Goal: Task Accomplishment & Management: Use online tool/utility

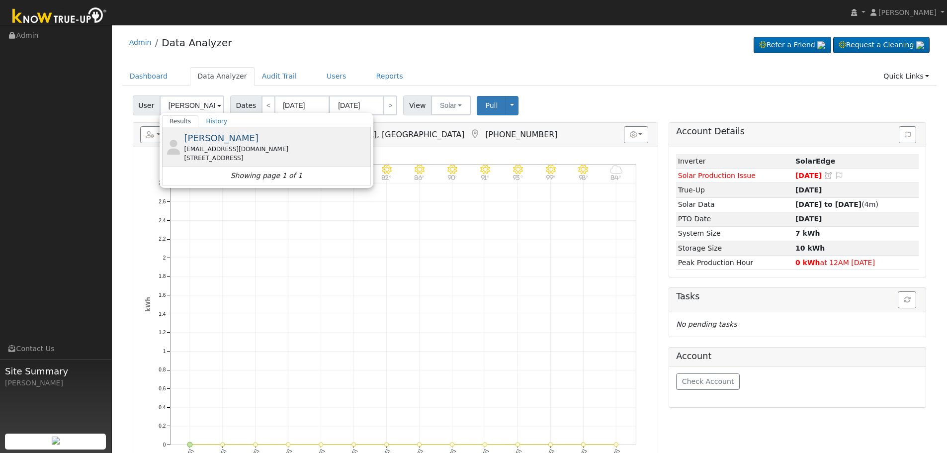
click at [247, 155] on div "[STREET_ADDRESS]" at bounding box center [276, 158] width 184 height 9
type input "[PERSON_NAME]"
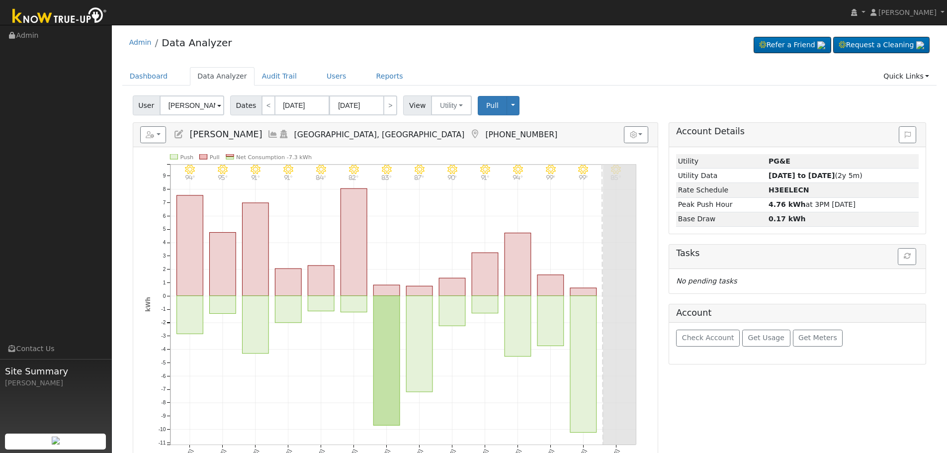
click at [267, 133] on icon at bounding box center [272, 134] width 11 height 9
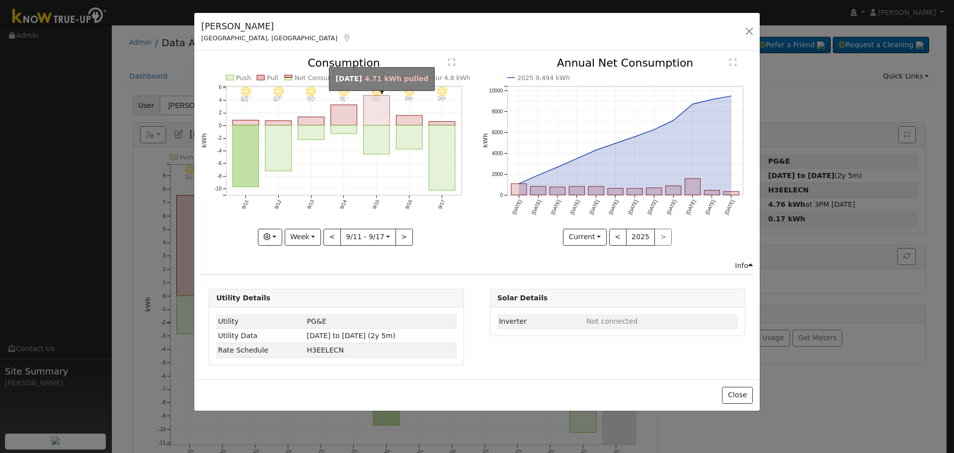
click at [384, 116] on rect "onclick=""" at bounding box center [377, 110] width 26 height 30
type input "[DATE]"
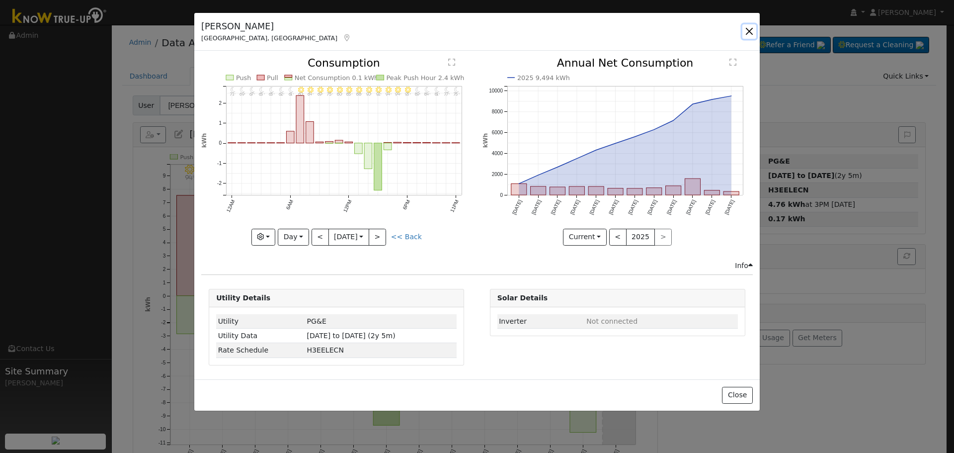
click at [748, 33] on button "button" at bounding box center [750, 31] width 14 height 14
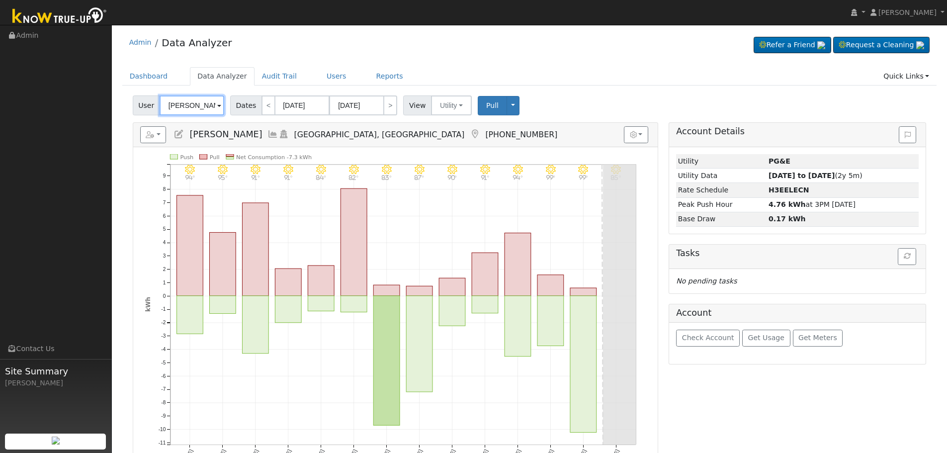
click at [202, 115] on input "[PERSON_NAME]" at bounding box center [192, 105] width 65 height 20
type input "a"
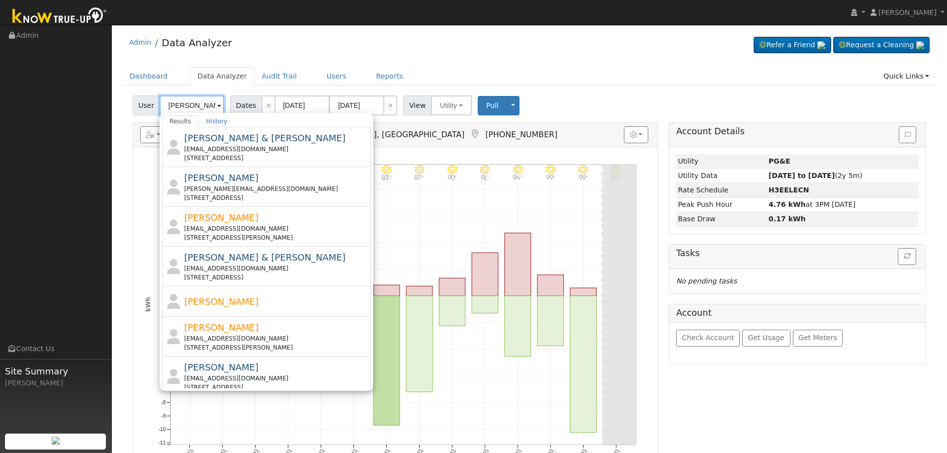
click at [199, 104] on input "[PERSON_NAME]" at bounding box center [192, 105] width 65 height 20
drag, startPoint x: 201, startPoint y: 104, endPoint x: 163, endPoint y: 108, distance: 38.5
click at [163, 108] on input "[PERSON_NAME]" at bounding box center [192, 105] width 65 height 20
click at [196, 106] on input "[PERSON_NAME]" at bounding box center [192, 105] width 65 height 20
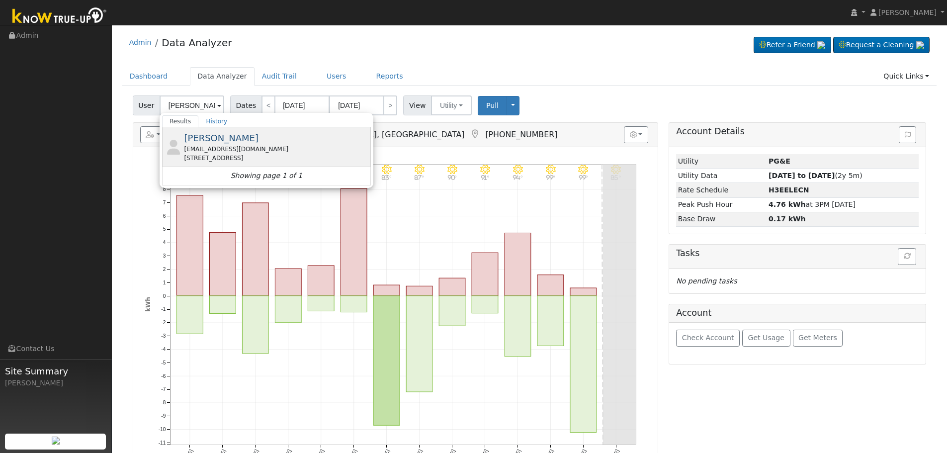
click at [249, 149] on div "[EMAIL_ADDRESS][DOMAIN_NAME]" at bounding box center [276, 149] width 184 height 9
type input "[PERSON_NAME]"
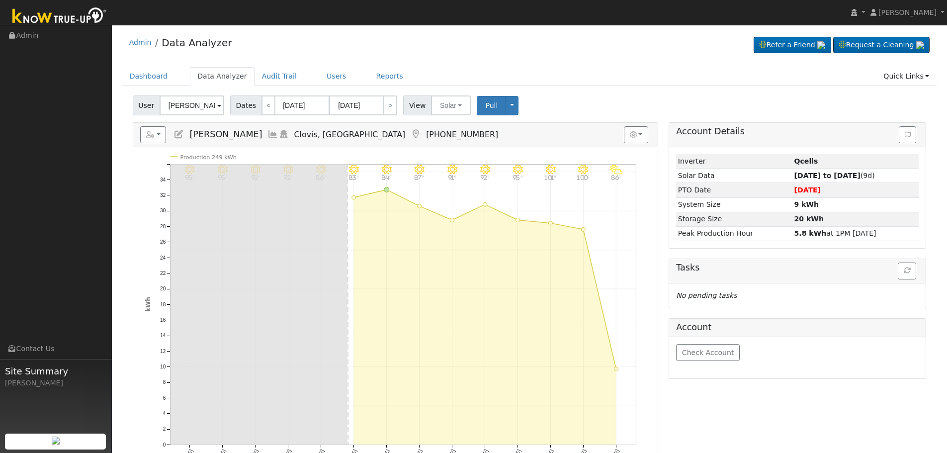
click at [267, 138] on icon at bounding box center [272, 134] width 11 height 9
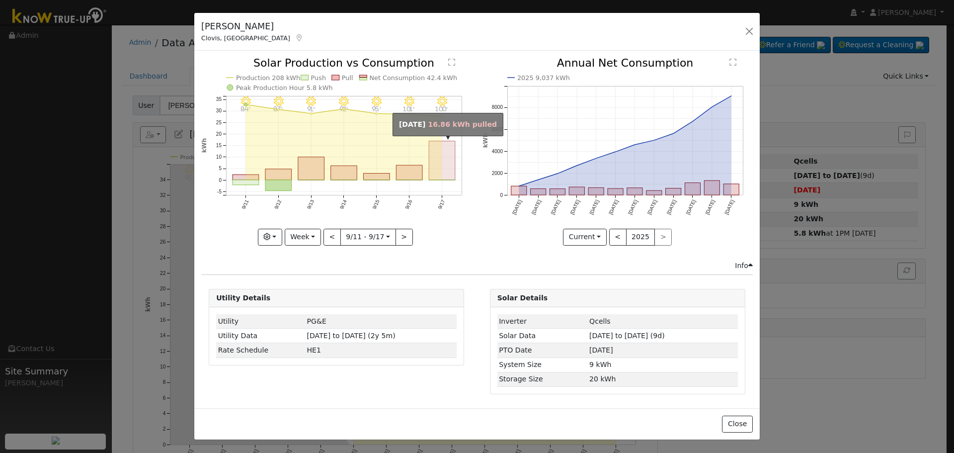
click at [434, 164] on rect "onclick=""" at bounding box center [442, 160] width 26 height 39
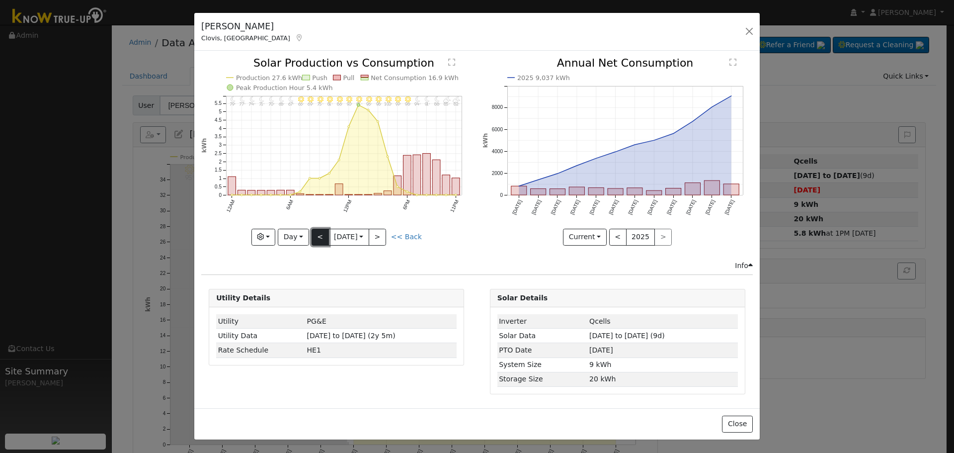
click at [317, 244] on button "<" at bounding box center [320, 237] width 17 height 17
click at [381, 238] on button ">" at bounding box center [377, 237] width 17 height 17
type input "[DATE]"
click at [745, 32] on button "button" at bounding box center [750, 31] width 14 height 14
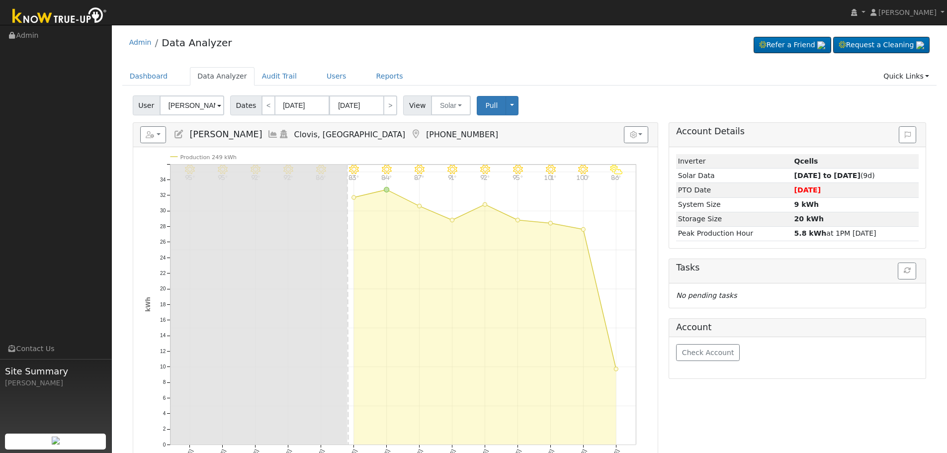
click at [267, 131] on icon at bounding box center [272, 134] width 11 height 9
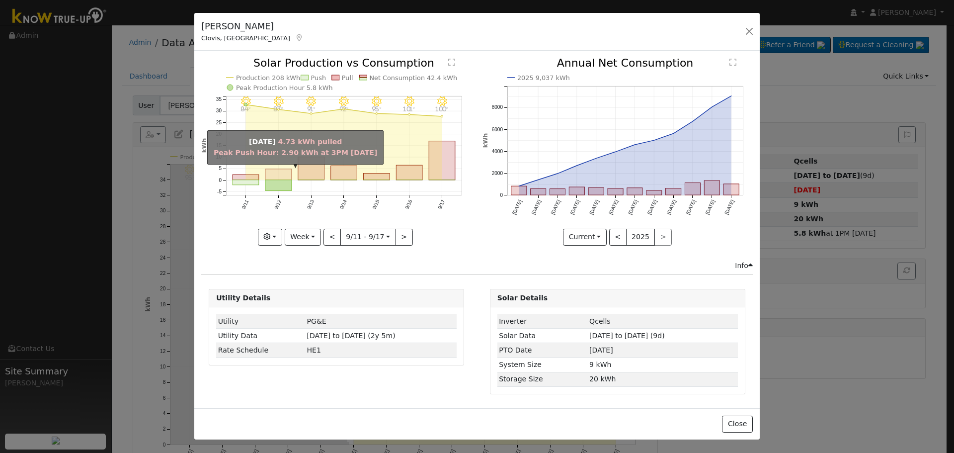
click at [283, 172] on rect "onclick=""" at bounding box center [278, 174] width 26 height 11
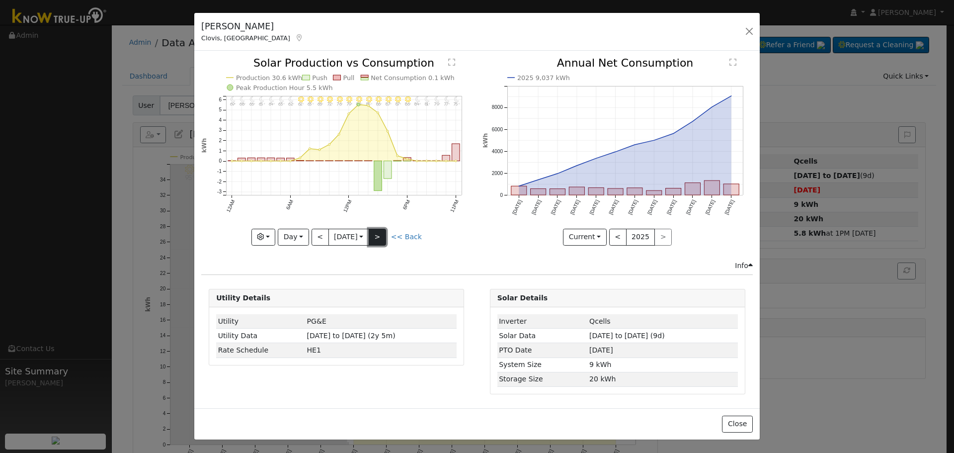
click at [376, 237] on button ">" at bounding box center [377, 237] width 17 height 17
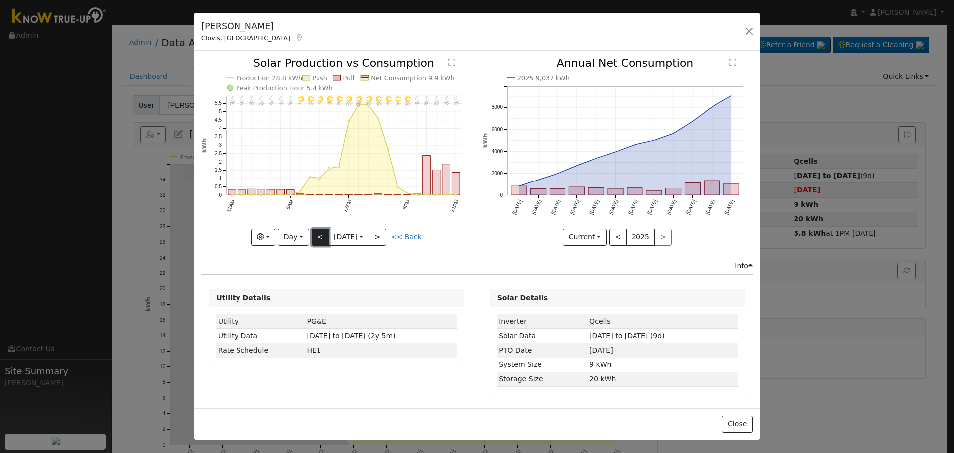
click at [324, 235] on button "<" at bounding box center [320, 237] width 17 height 17
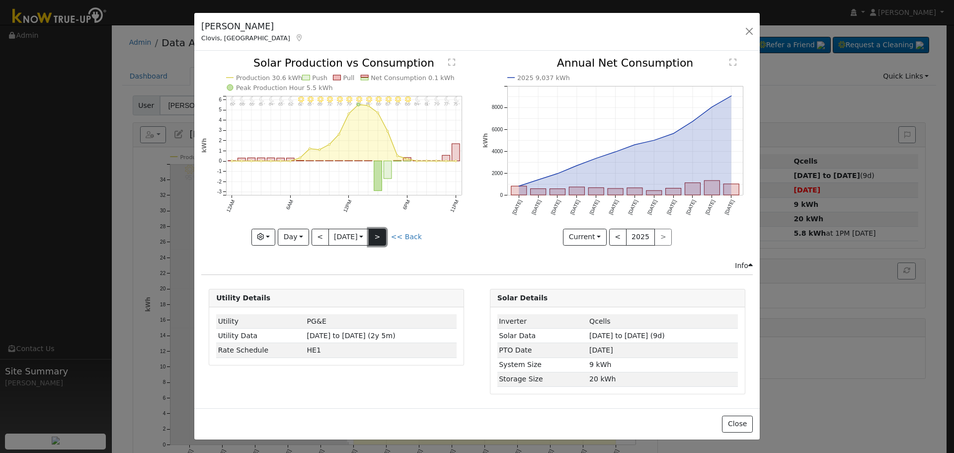
click at [374, 233] on button ">" at bounding box center [377, 237] width 17 height 17
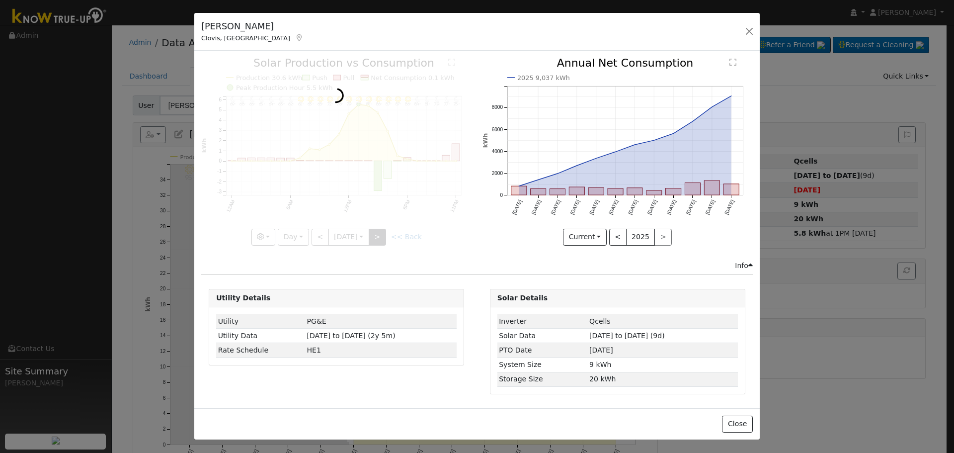
click at [374, 233] on div at bounding box center [336, 151] width 270 height 187
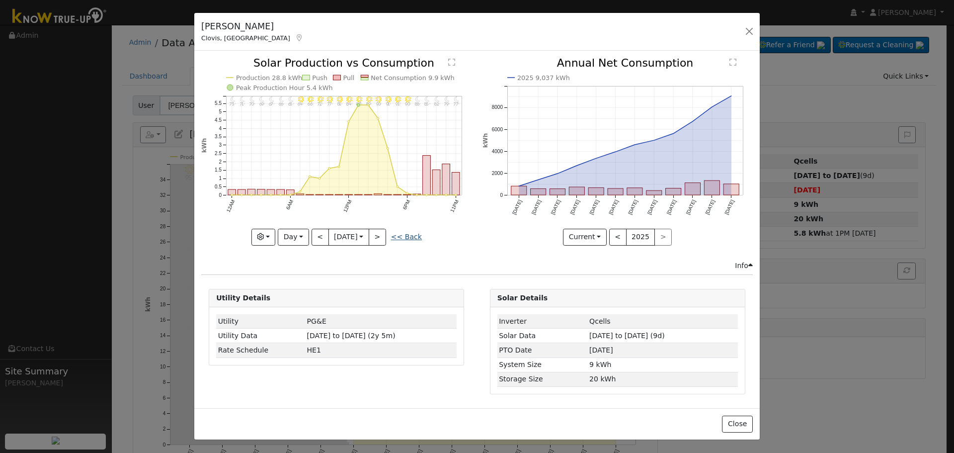
click at [408, 239] on link "<< Back" at bounding box center [406, 237] width 31 height 8
type input "[DATE]"
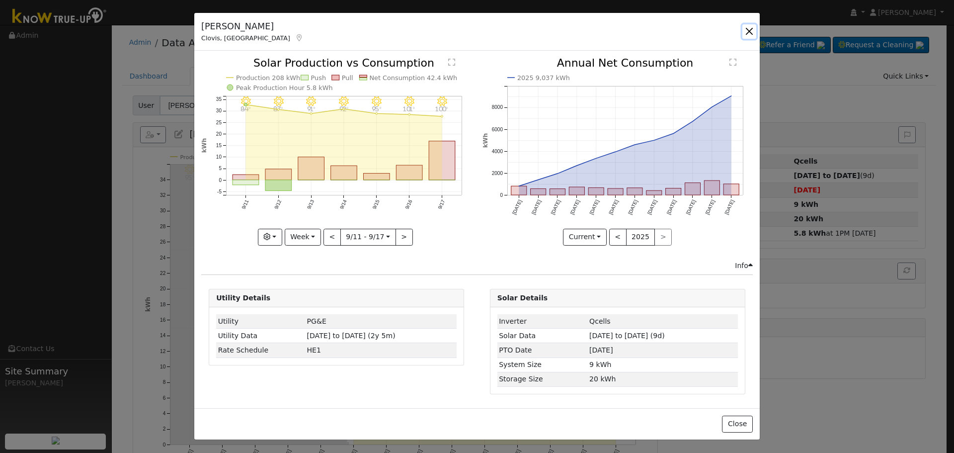
click at [746, 31] on button "button" at bounding box center [750, 31] width 14 height 14
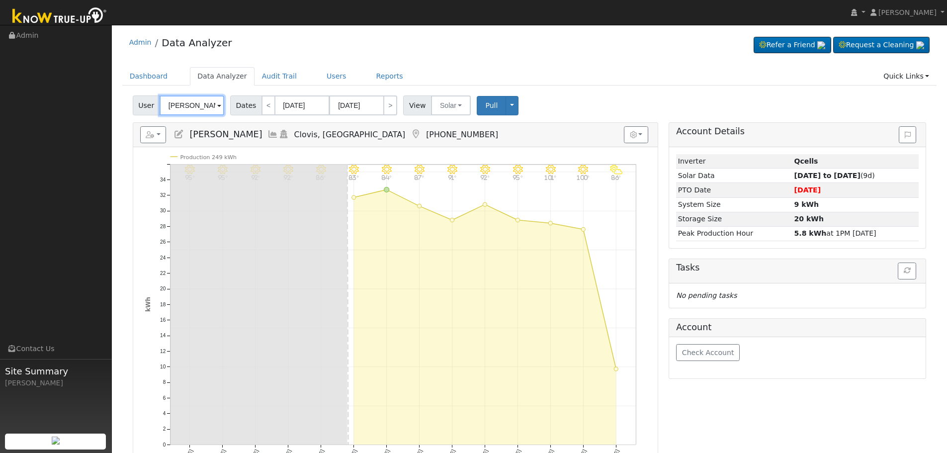
click at [196, 103] on input "[PERSON_NAME]" at bounding box center [192, 105] width 65 height 20
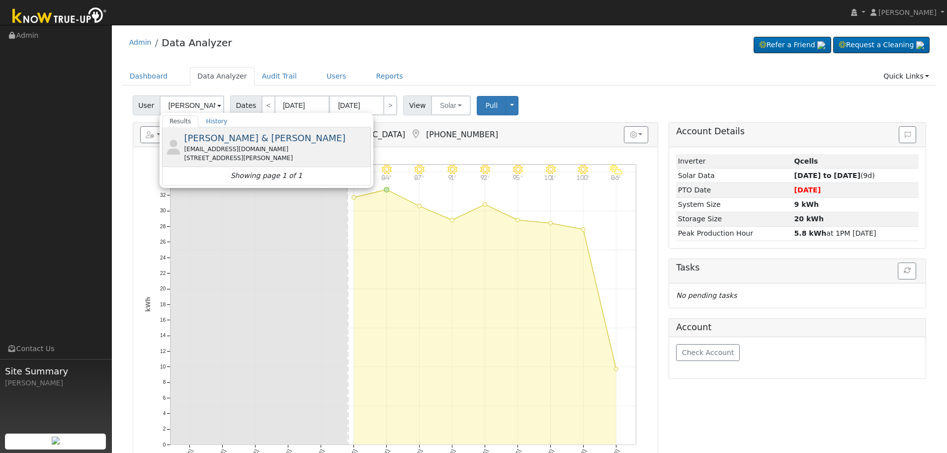
click at [231, 146] on div "[EMAIL_ADDRESS][DOMAIN_NAME]" at bounding box center [276, 149] width 184 height 9
type input "[PERSON_NAME] & [PERSON_NAME]"
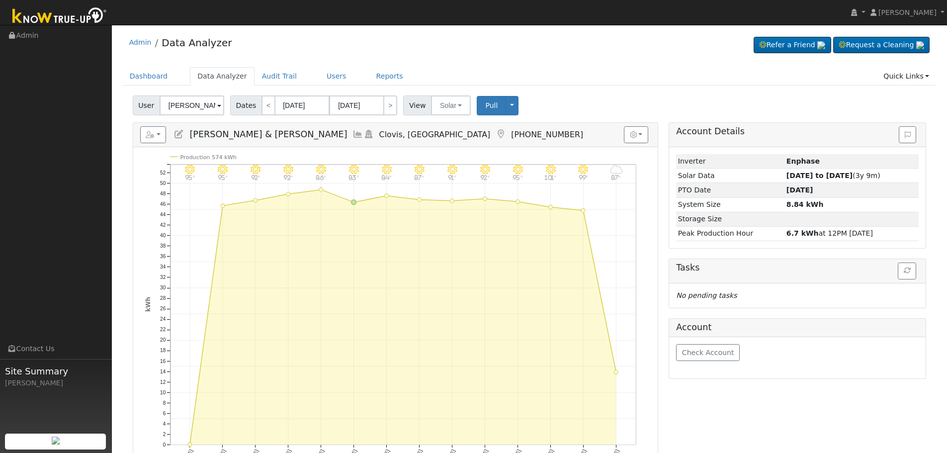
click at [352, 133] on icon at bounding box center [357, 134] width 11 height 9
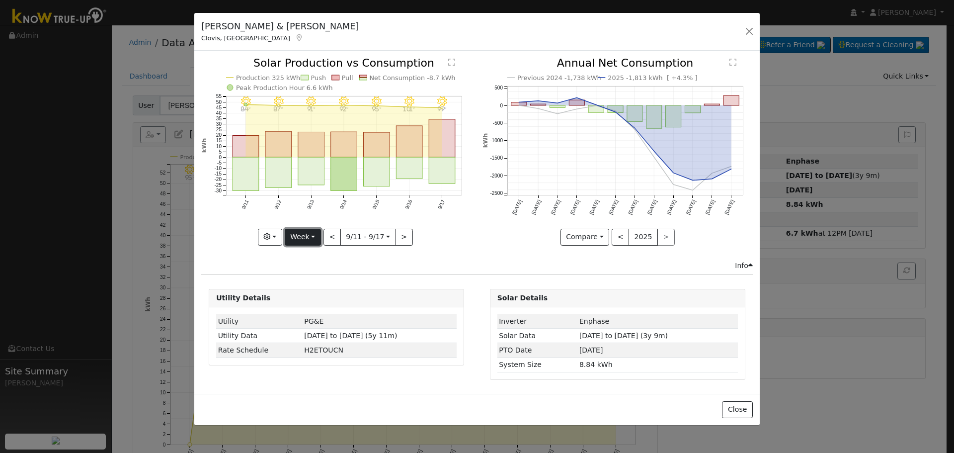
click at [315, 238] on button "Week" at bounding box center [303, 237] width 36 height 17
click at [746, 37] on button "button" at bounding box center [750, 31] width 14 height 14
